Goal: Use online tool/utility

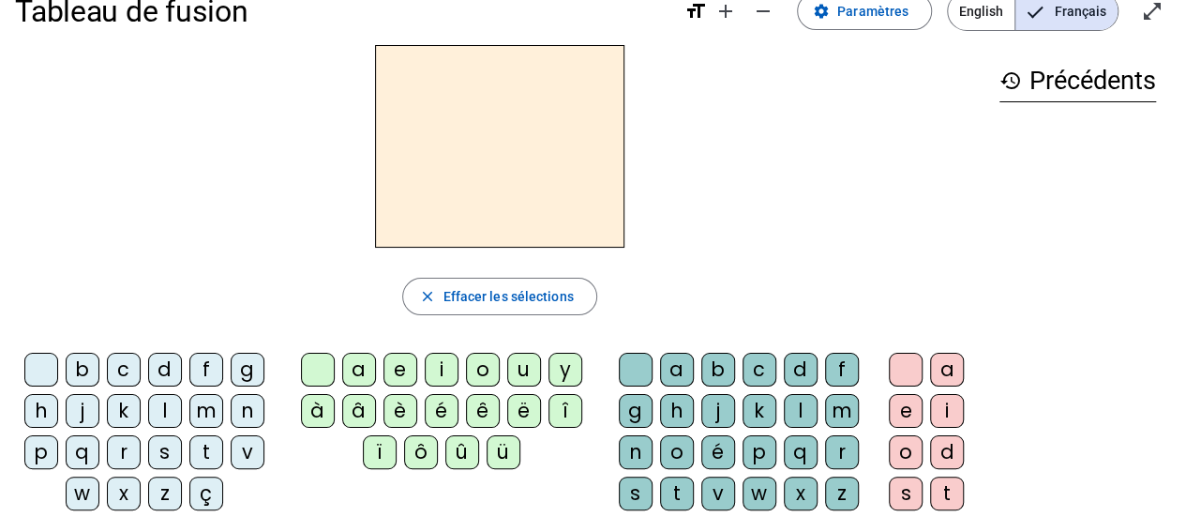
scroll to position [44, 0]
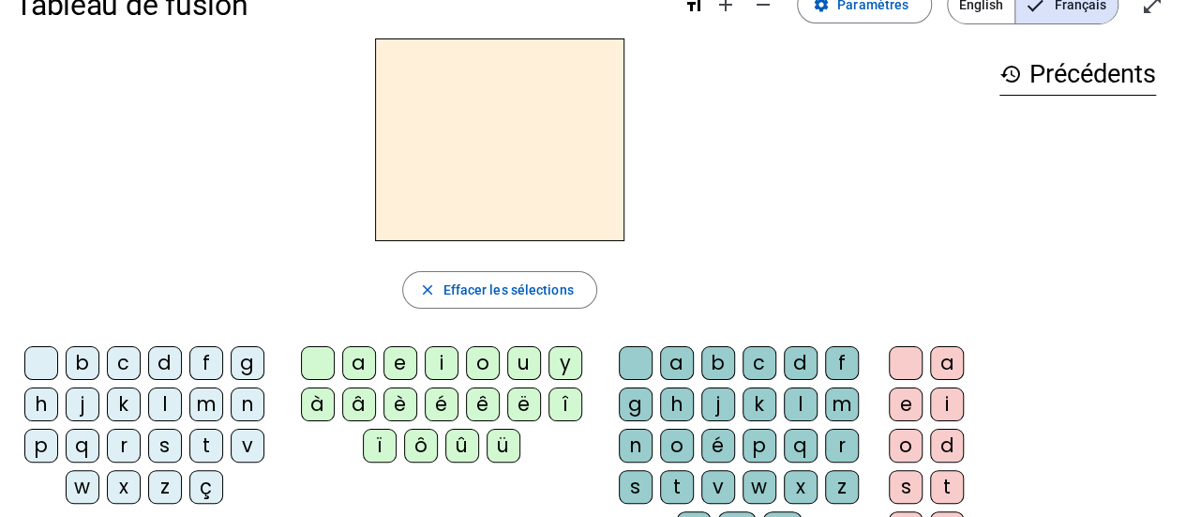
click at [171, 484] on div "z" at bounding box center [165, 487] width 34 height 34
click at [474, 365] on div "o" at bounding box center [483, 363] width 34 height 34
click at [684, 447] on div "o" at bounding box center [677, 446] width 34 height 34
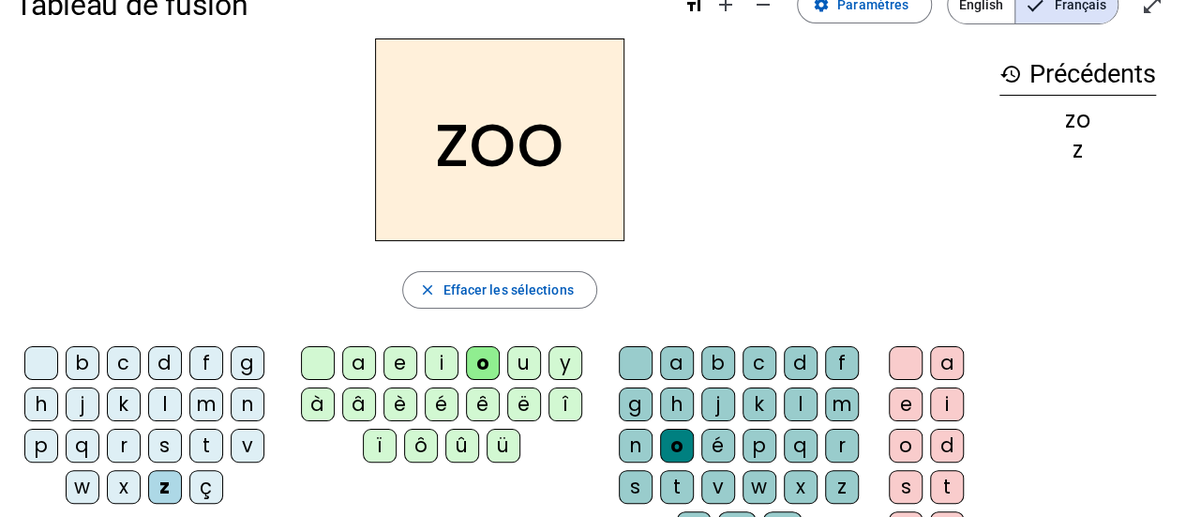
click at [719, 445] on div "é" at bounding box center [719, 446] width 34 height 34
click at [243, 408] on div "n" at bounding box center [248, 404] width 34 height 34
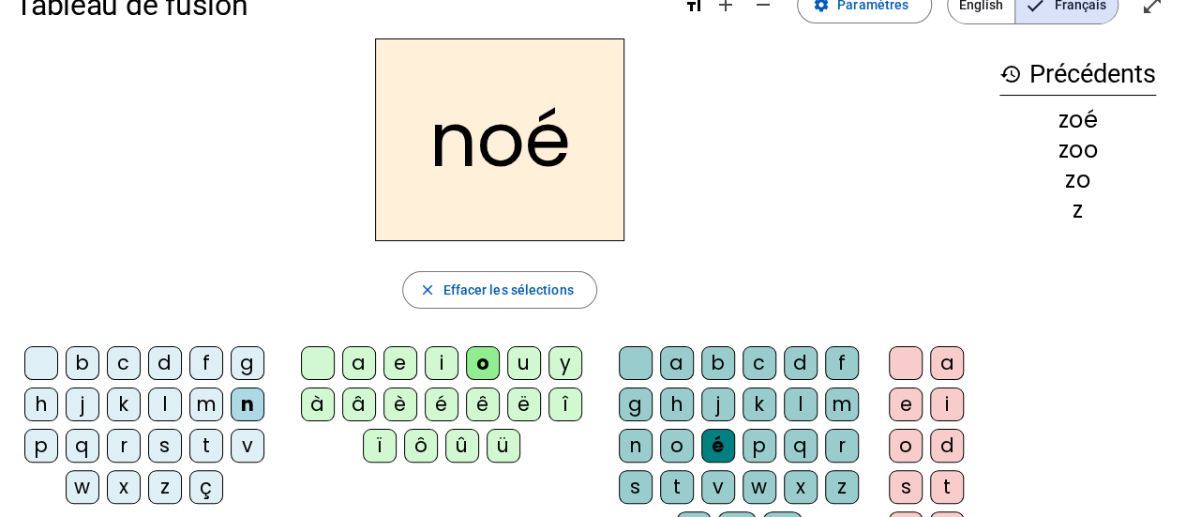
click at [672, 358] on div "a" at bounding box center [677, 363] width 34 height 34
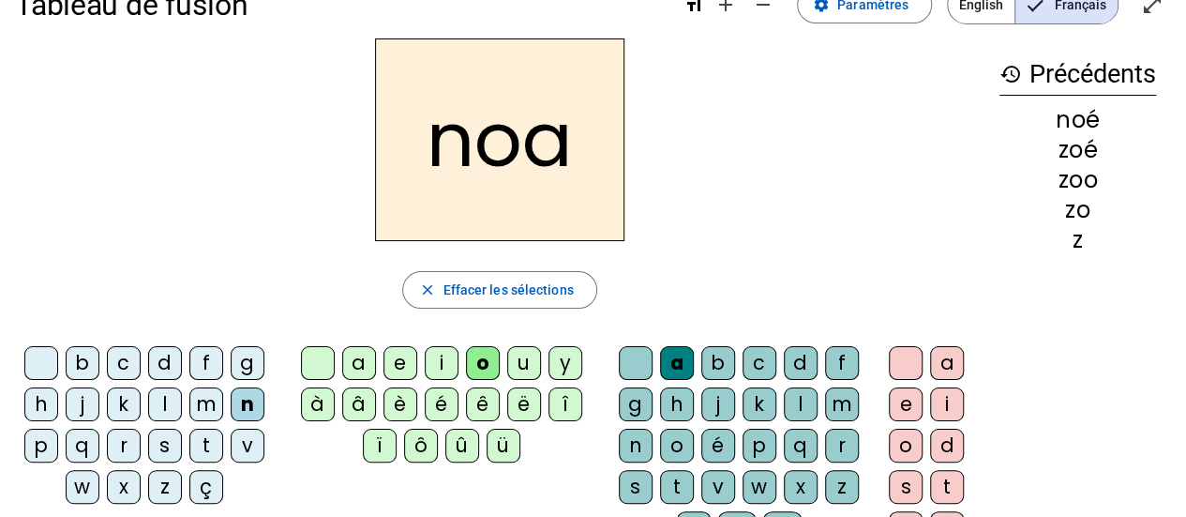
click at [86, 367] on div "b" at bounding box center [83, 363] width 34 height 34
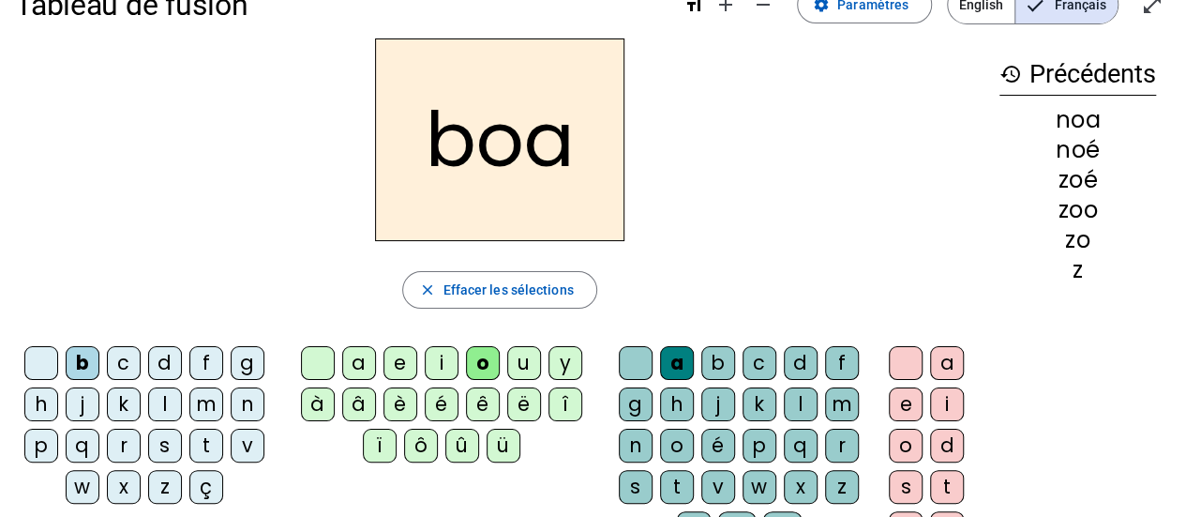
click at [314, 369] on div at bounding box center [318, 363] width 34 height 34
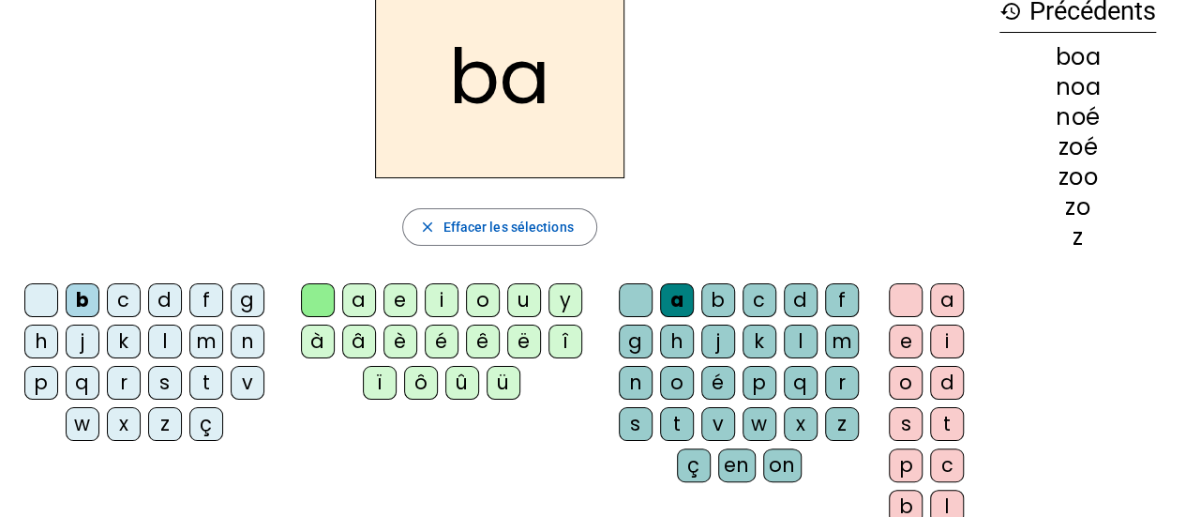
scroll to position [106, 0]
click at [792, 347] on div "l" at bounding box center [801, 342] width 34 height 34
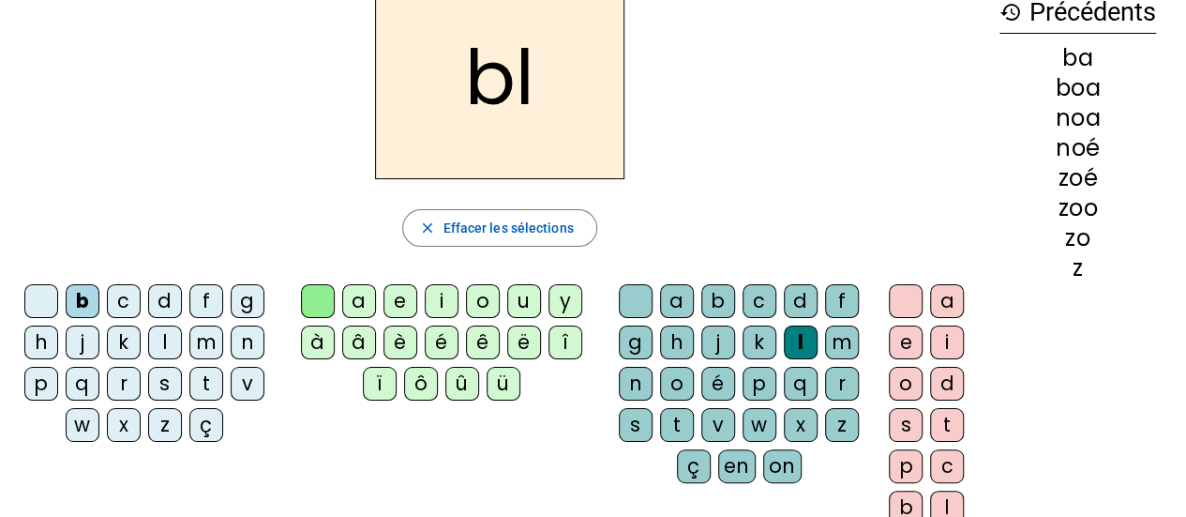
click at [936, 304] on div "a" at bounding box center [947, 301] width 34 height 34
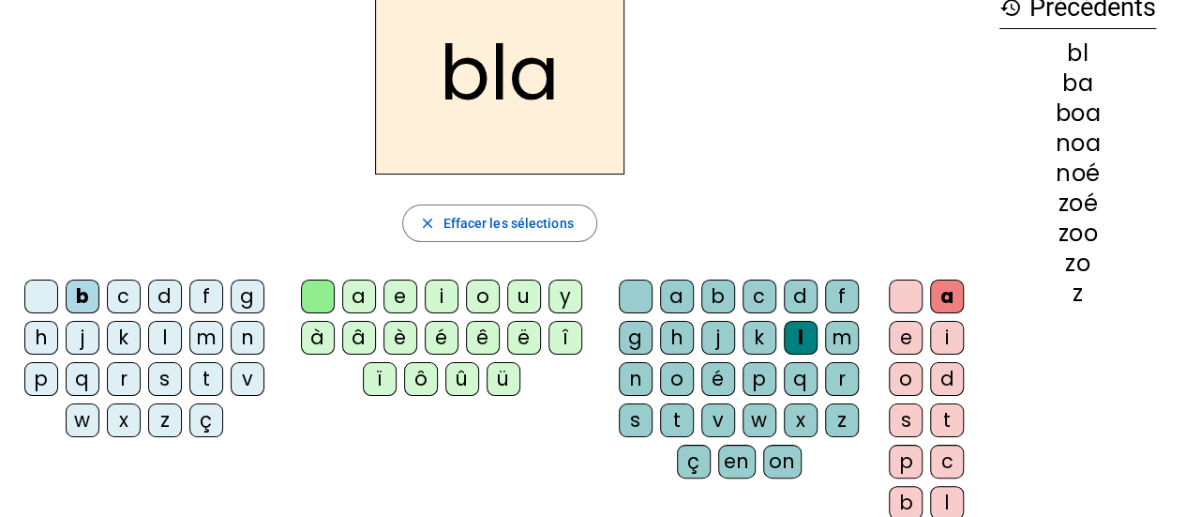
scroll to position [102, 0]
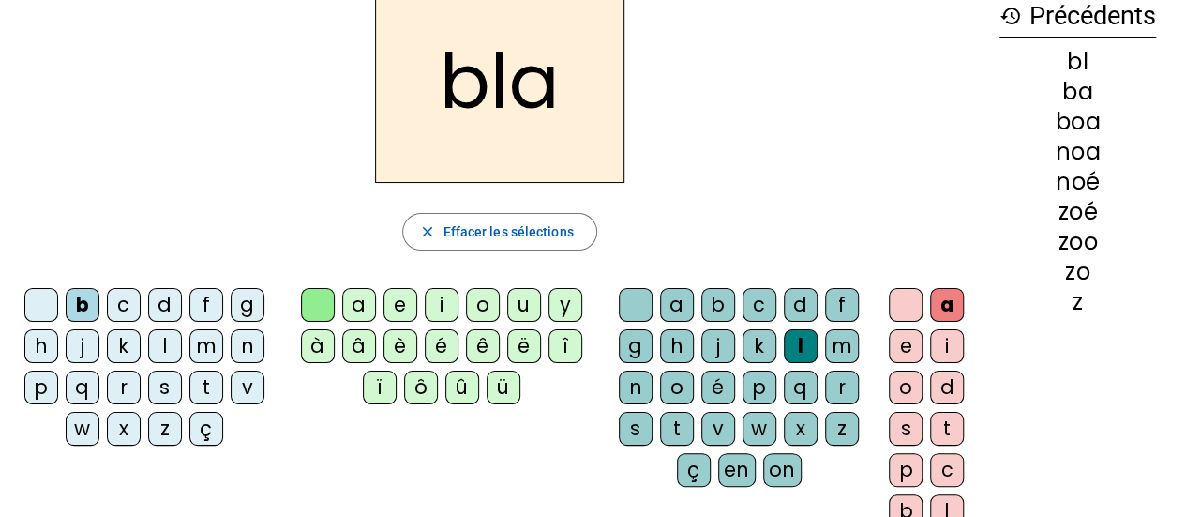
click at [911, 340] on div "e" at bounding box center [906, 346] width 34 height 34
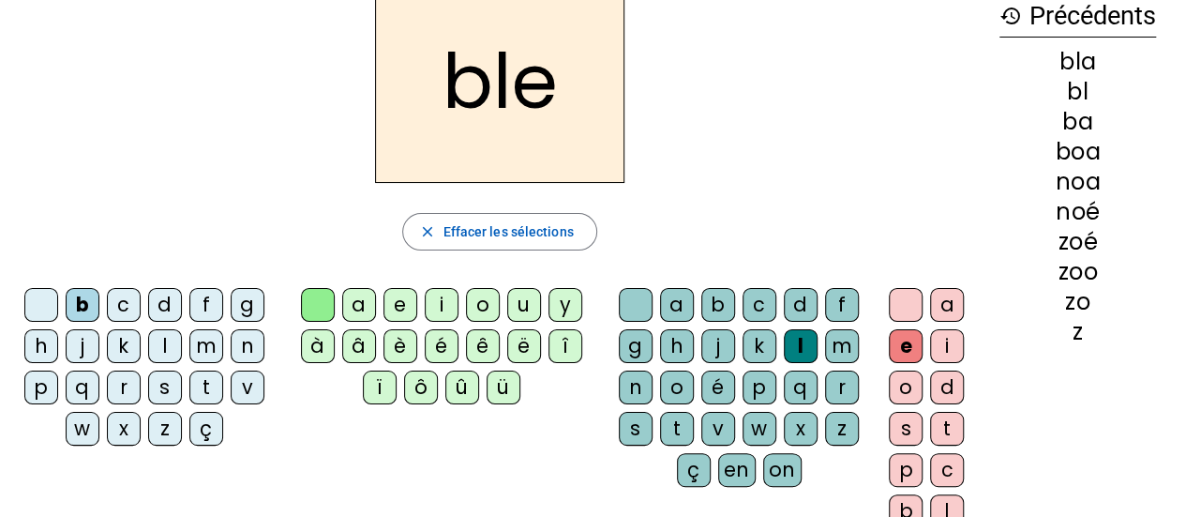
click at [502, 121] on h2 "ble" at bounding box center [499, 81] width 249 height 203
